Goal: Transaction & Acquisition: Purchase product/service

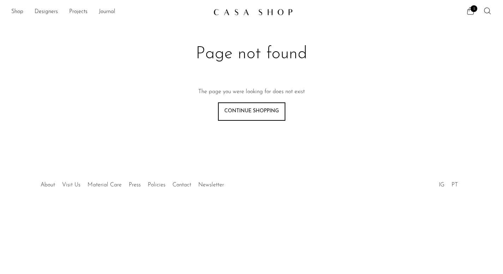
click at [240, 10] on img at bounding box center [252, 11] width 79 height 7
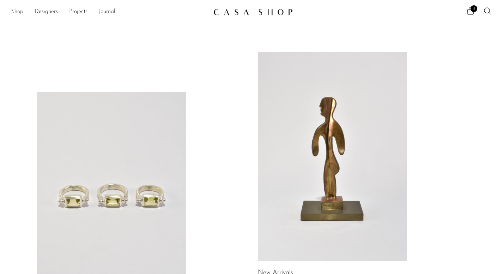
click at [473, 14] on icon at bounding box center [470, 11] width 8 height 8
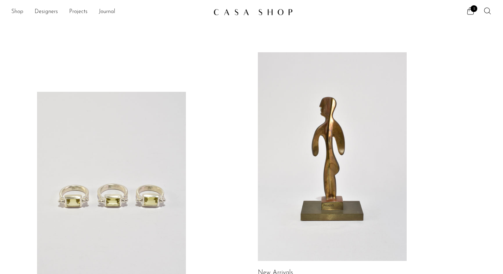
click at [18, 14] on link "Shop" at bounding box center [17, 11] width 12 height 9
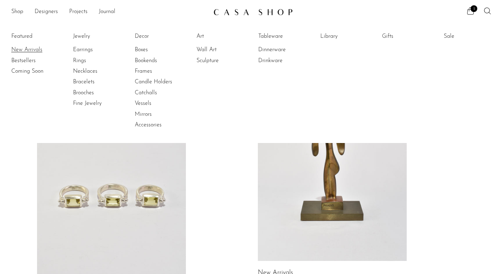
click at [30, 47] on link "New Arrivals" at bounding box center [37, 50] width 53 height 8
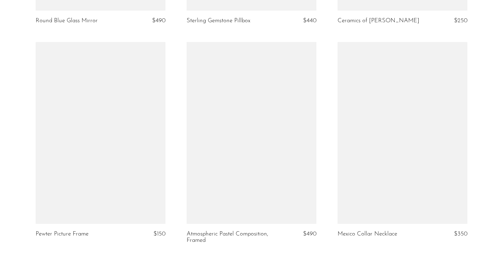
scroll to position [2457, 0]
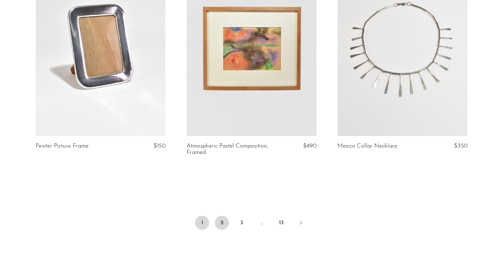
click at [224, 223] on link "2" at bounding box center [222, 222] width 14 height 14
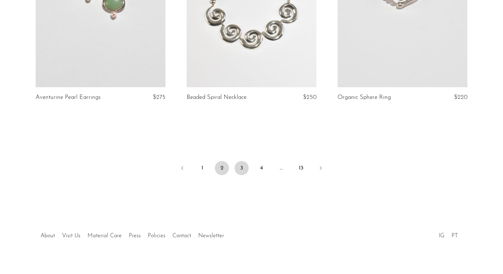
scroll to position [2531, 0]
click at [241, 161] on link "3" at bounding box center [241, 168] width 14 height 14
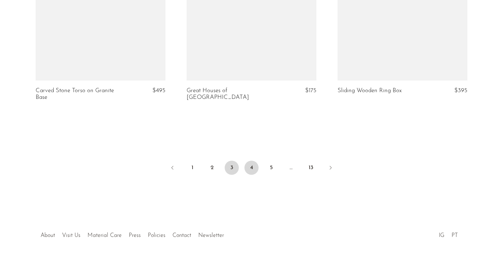
scroll to position [2524, 0]
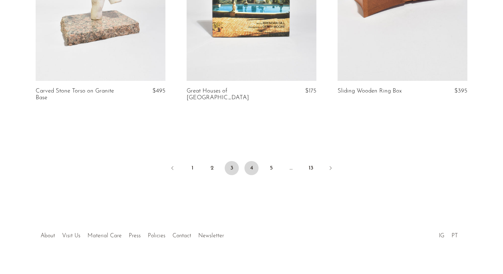
click at [251, 161] on link "4" at bounding box center [251, 168] width 14 height 14
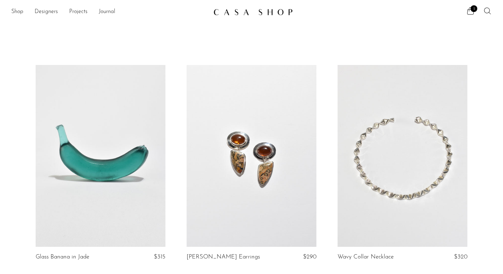
click at [490, 12] on icon at bounding box center [487, 11] width 8 height 8
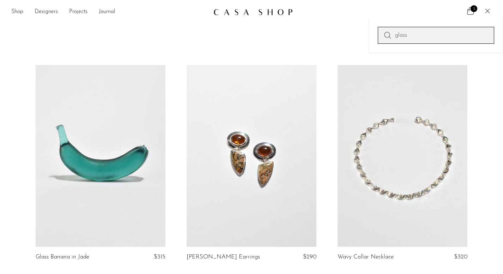
type input "glass"
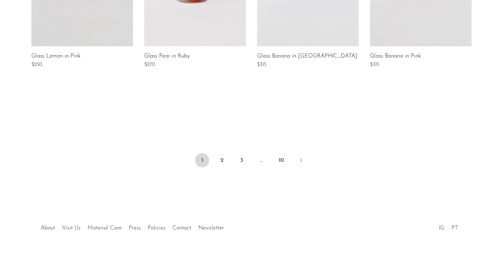
scroll to position [599, 0]
